Goal: Navigation & Orientation: Find specific page/section

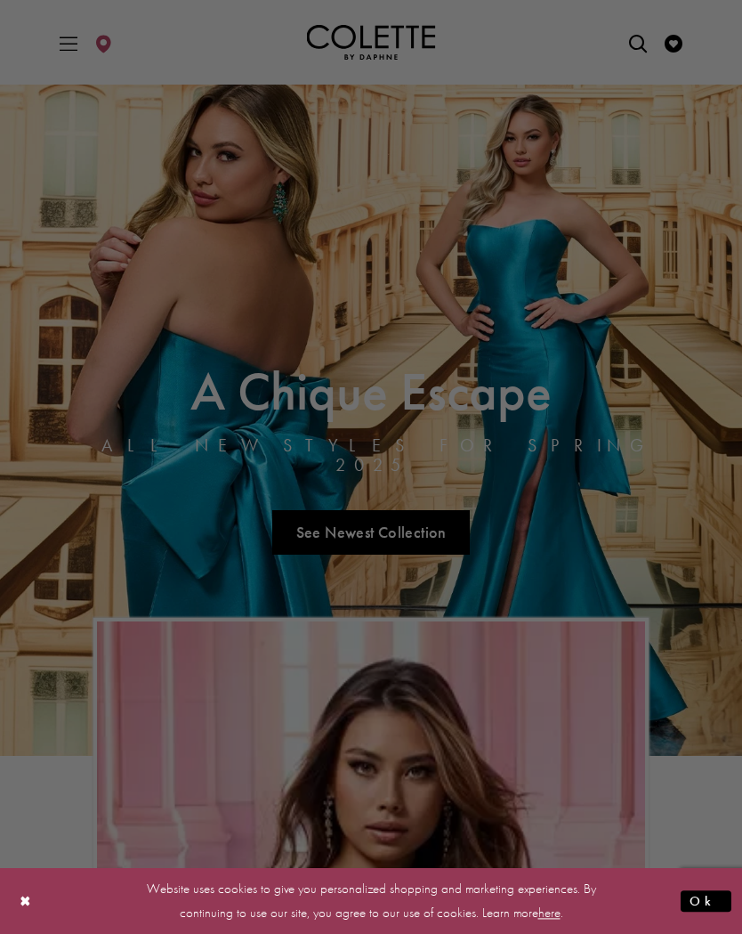
click at [655, 597] on div at bounding box center [374, 471] width 749 height 943
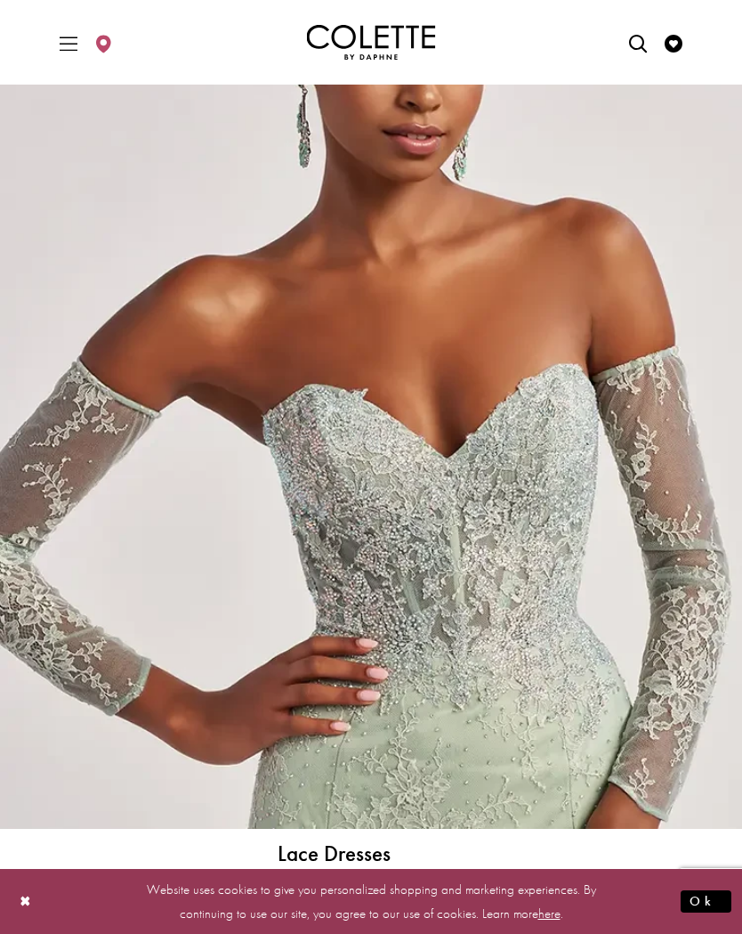
scroll to position [5589, 0]
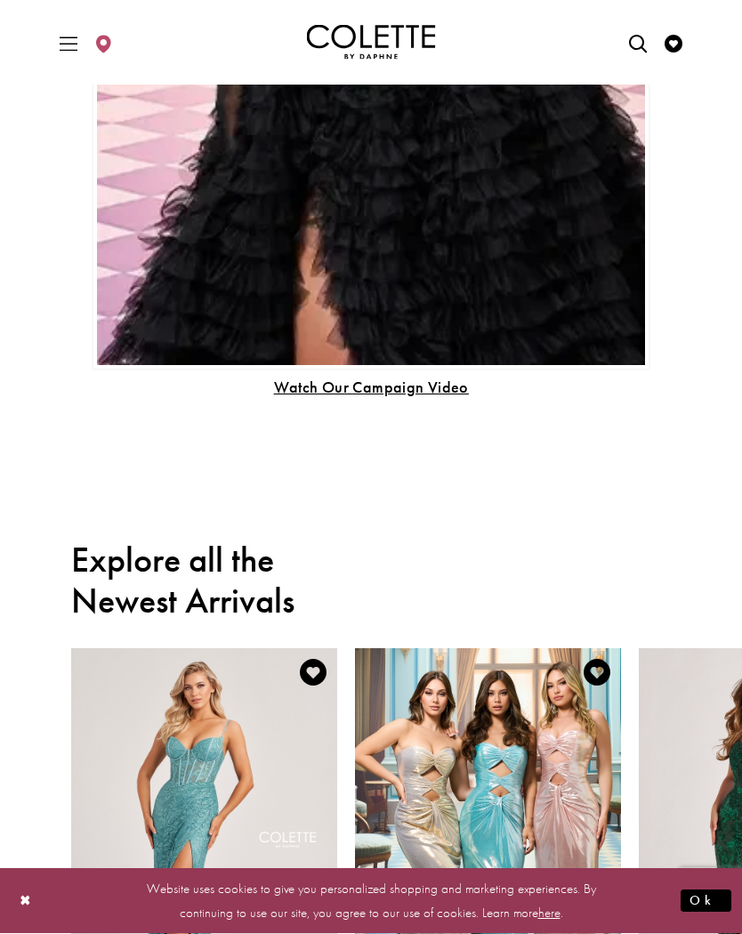
scroll to position [1188, 0]
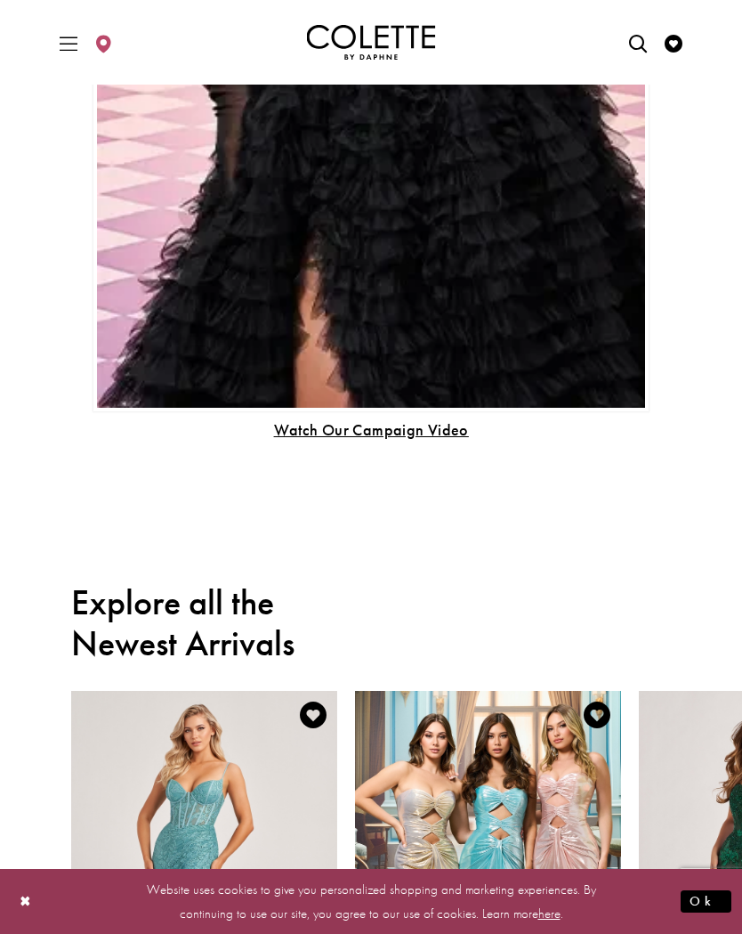
click at [61, 46] on icon "Toggle Main Navigation Menu" at bounding box center [69, 44] width 18 height 18
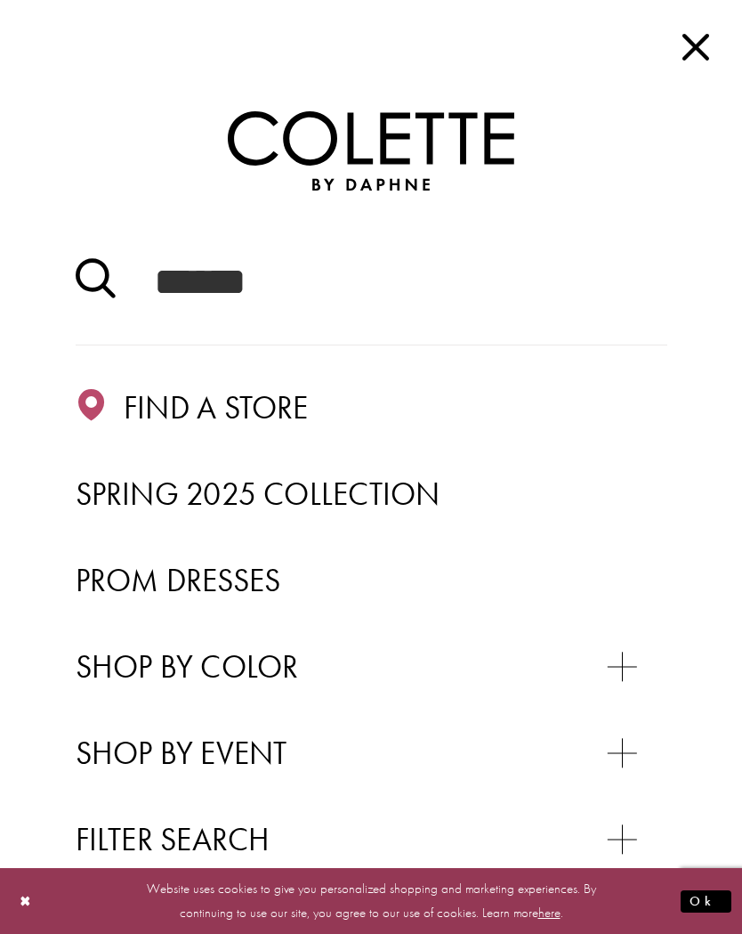
click at [416, 485] on span "Spring 2025 Collection" at bounding box center [258, 494] width 365 height 41
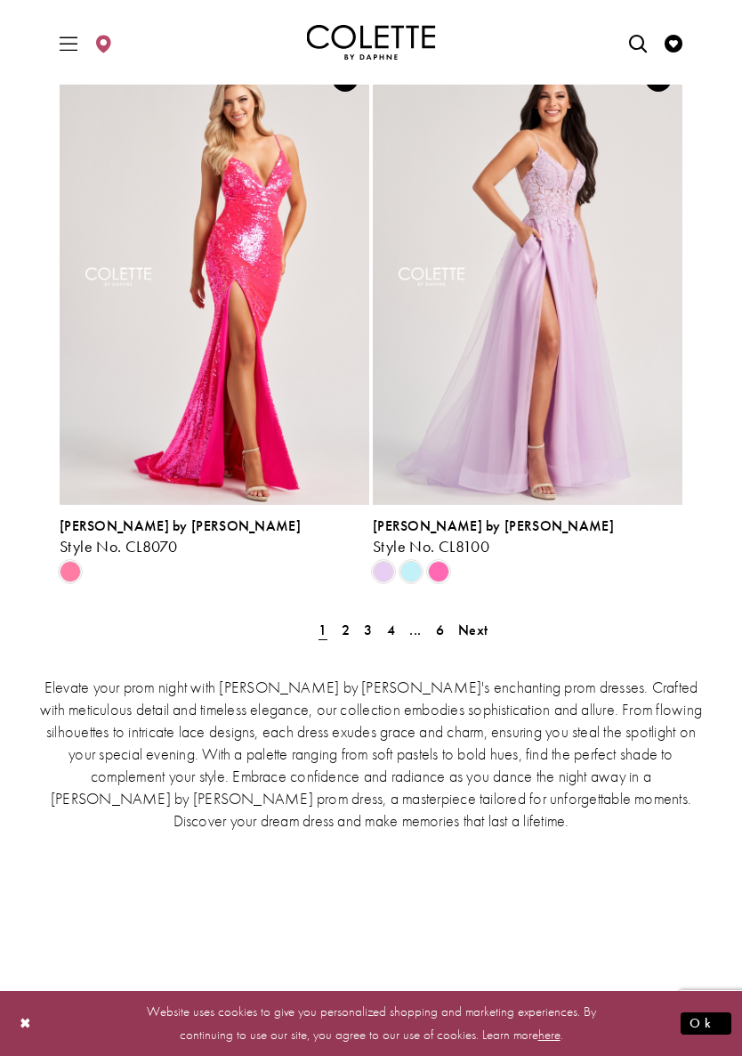
click at [348, 620] on span "2" at bounding box center [346, 629] width 8 height 19
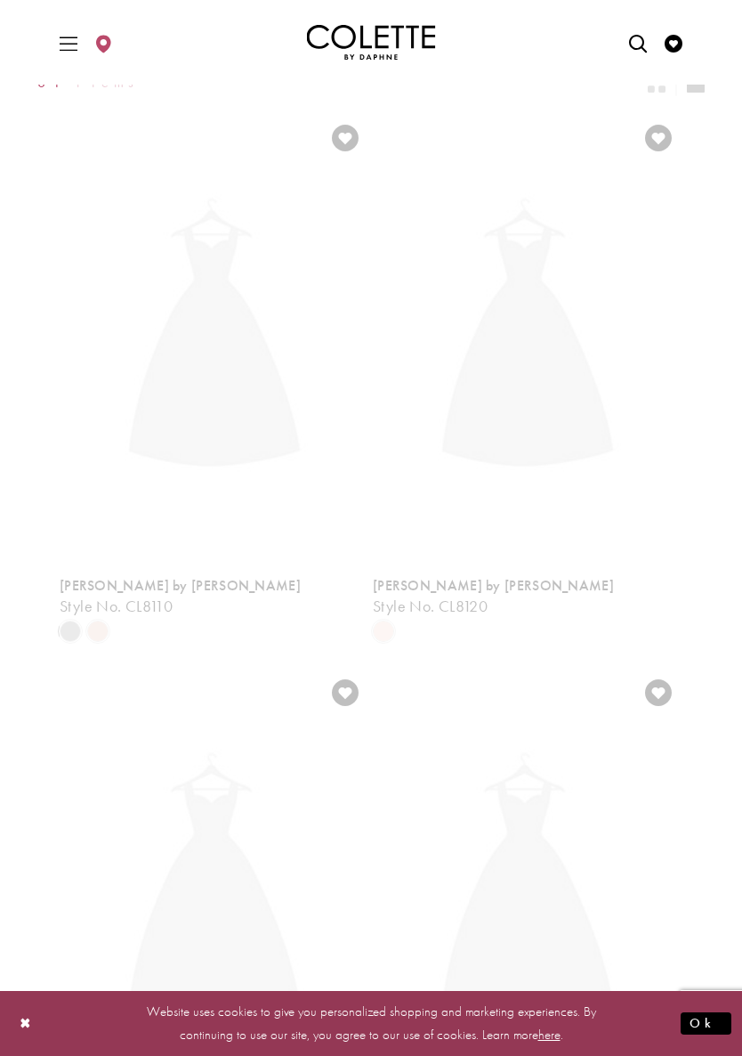
scroll to position [300, 0]
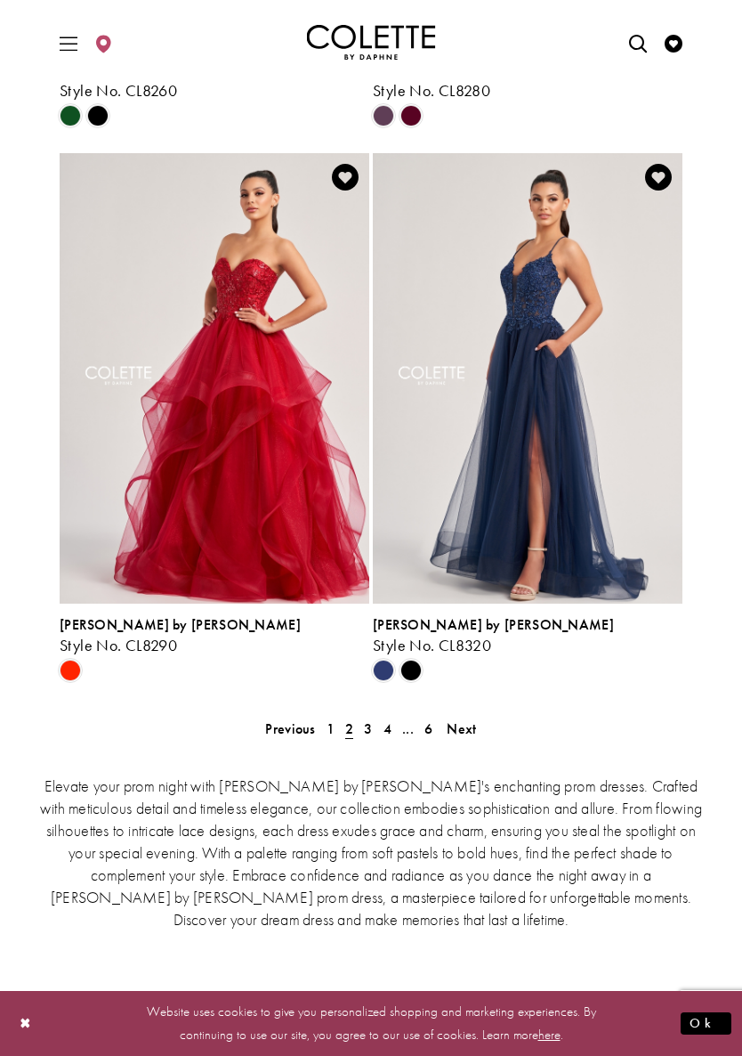
click at [365, 719] on span "3" at bounding box center [368, 728] width 8 height 19
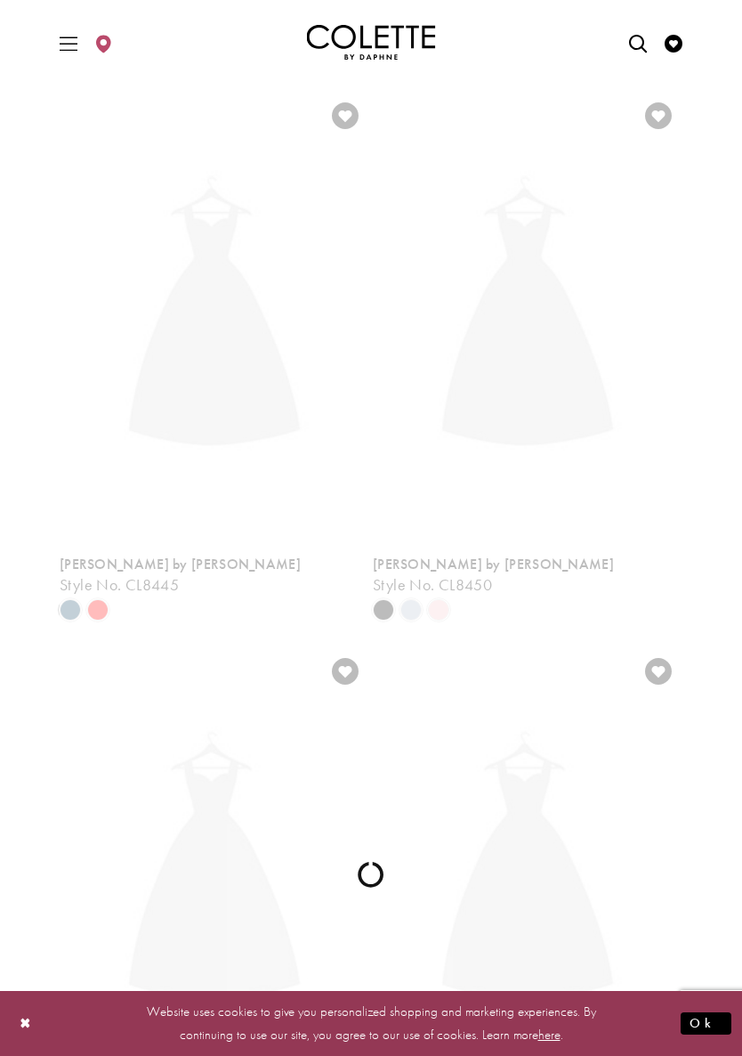
scroll to position [300, 0]
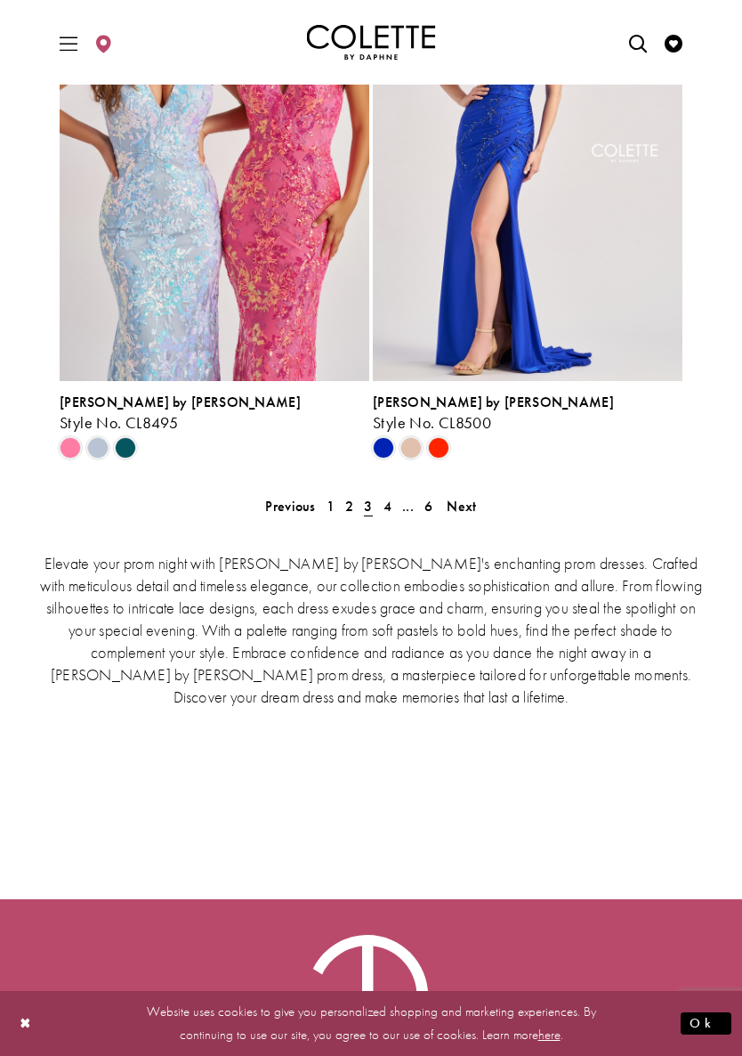
click at [386, 497] on span "4" at bounding box center [388, 506] width 8 height 19
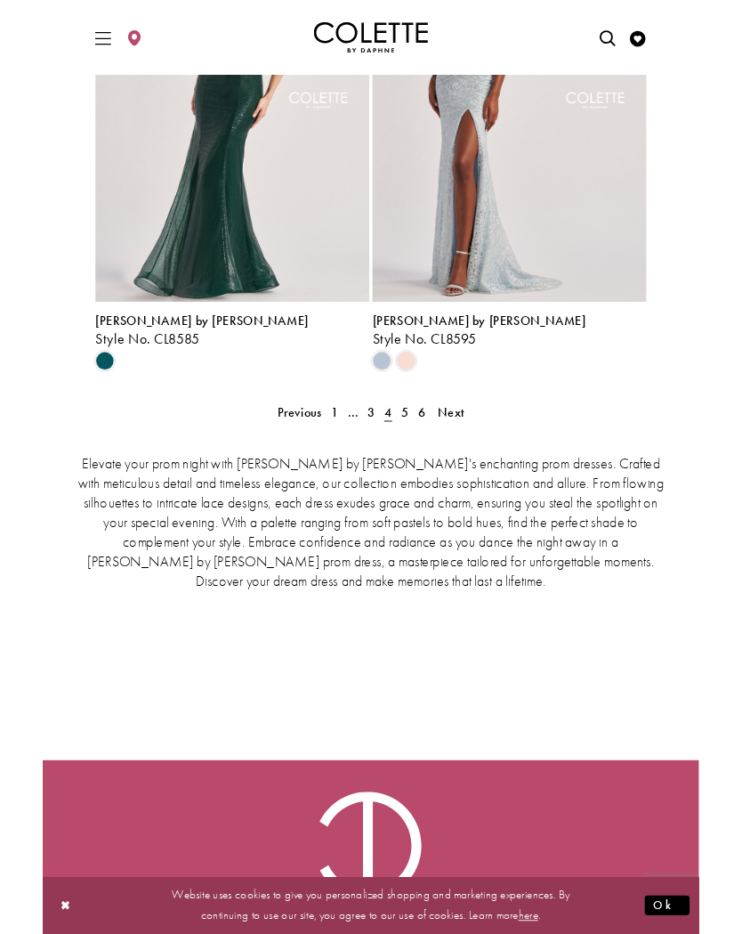
scroll to position [3842, 0]
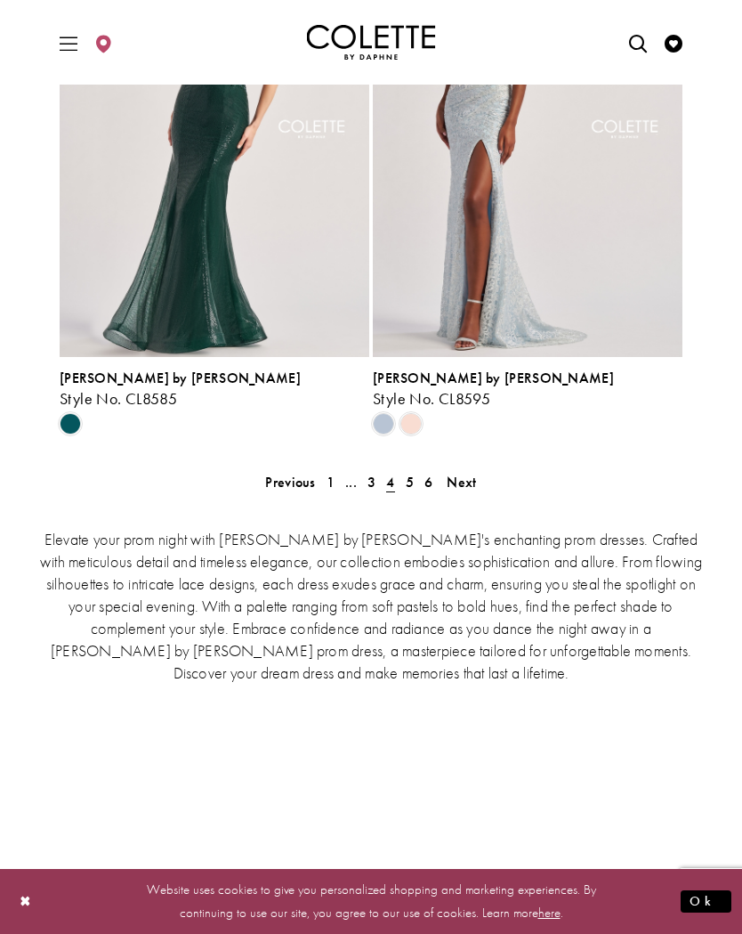
click at [407, 473] on span "5" at bounding box center [410, 482] width 8 height 19
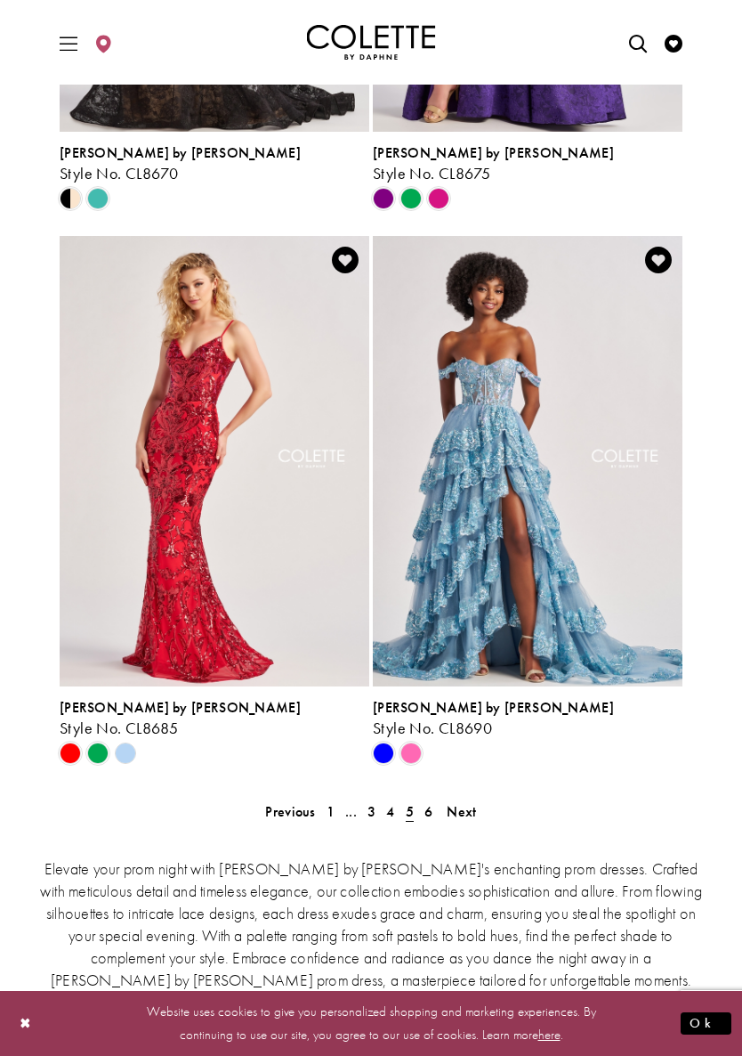
scroll to position [3514, 0]
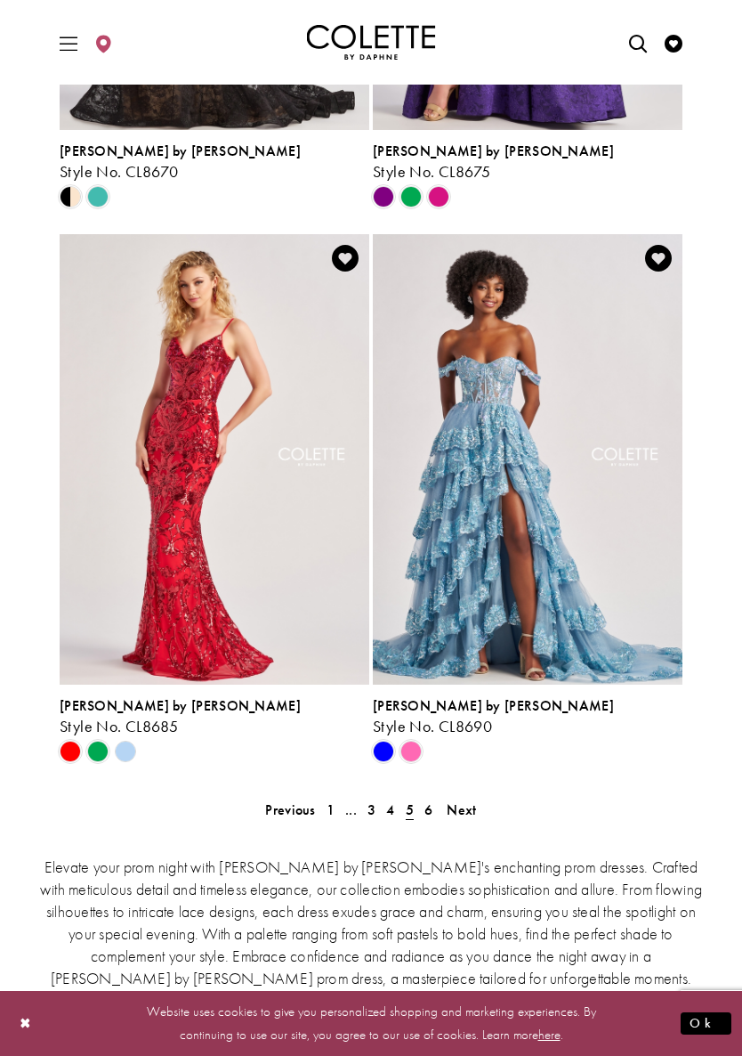
click at [429, 800] on span "6" at bounding box center [429, 809] width 8 height 19
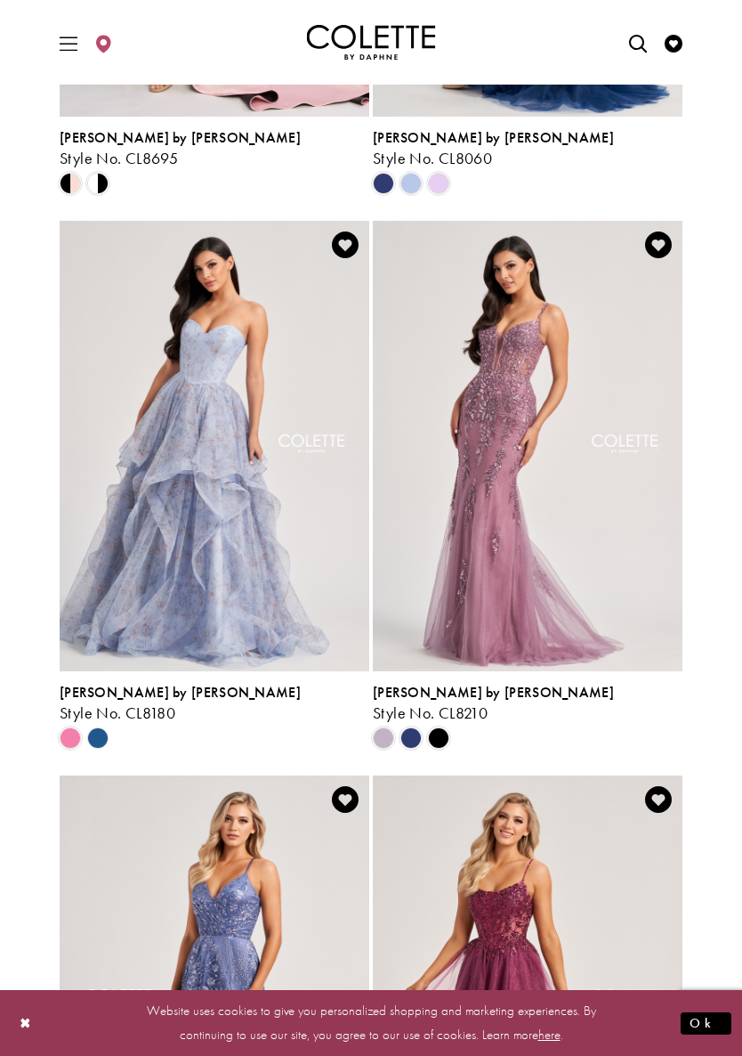
scroll to position [761, 0]
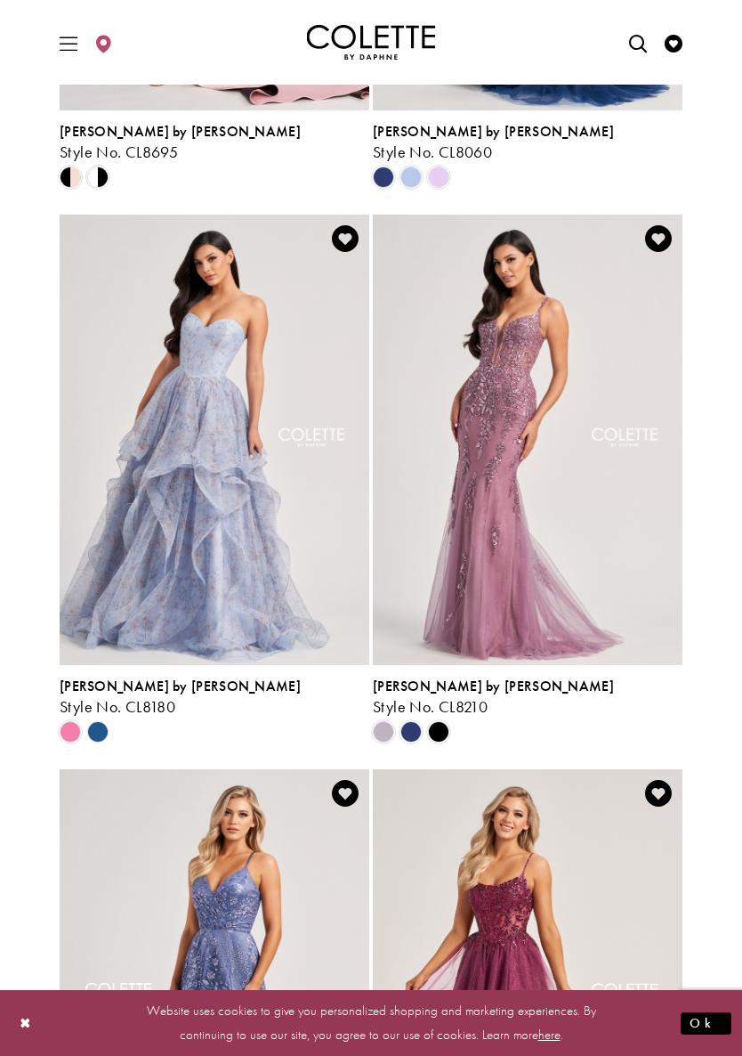
click at [93, 718] on polygon "Product List" at bounding box center [98, 732] width 28 height 28
click at [94, 718] on polygon "Product List" at bounding box center [98, 732] width 28 height 28
click at [57, 718] on div "Product List" at bounding box center [70, 732] width 28 height 28
click at [61, 721] on span "Product List" at bounding box center [70, 731] width 21 height 21
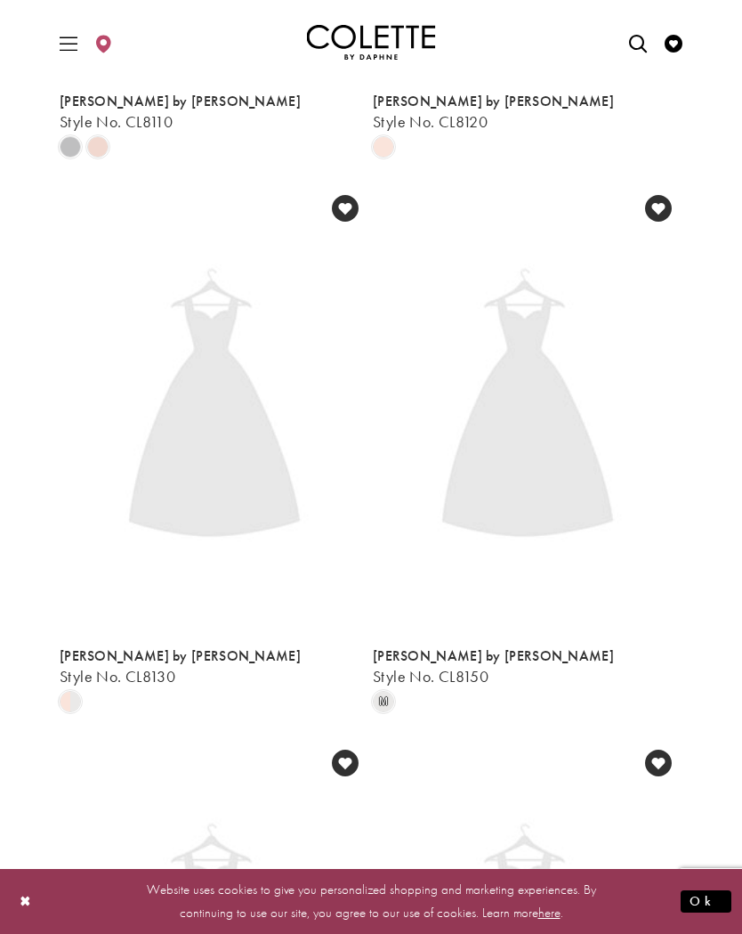
scroll to position [300, 0]
